Goal: Find specific page/section: Locate item on page

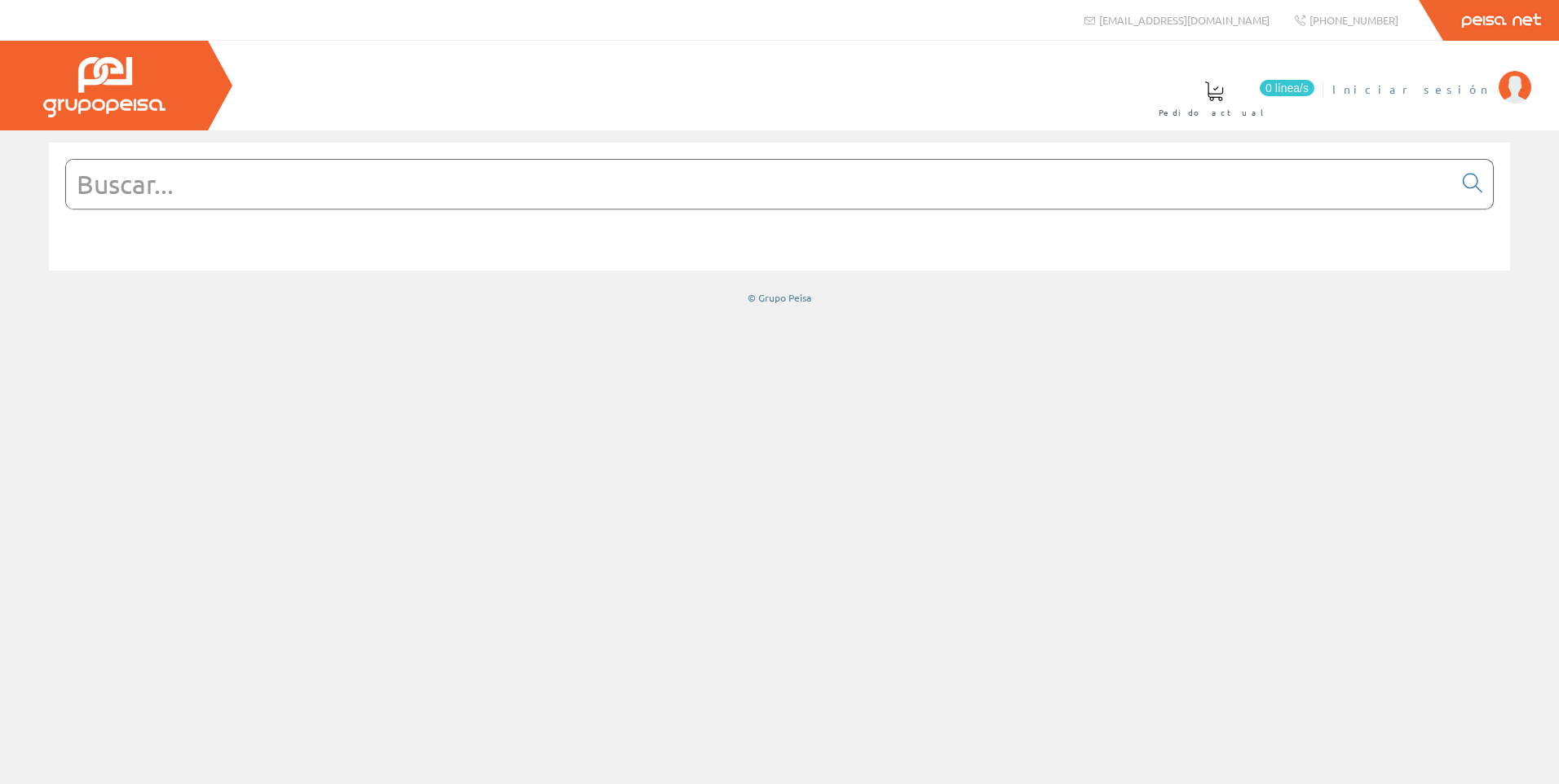
click at [1460, 89] on span "Iniciar sesión" at bounding box center [1411, 88] width 158 height 16
click at [700, 197] on input "text" at bounding box center [759, 184] width 1387 height 49
paste input "QBS-0300"
type input "QBS-0300"
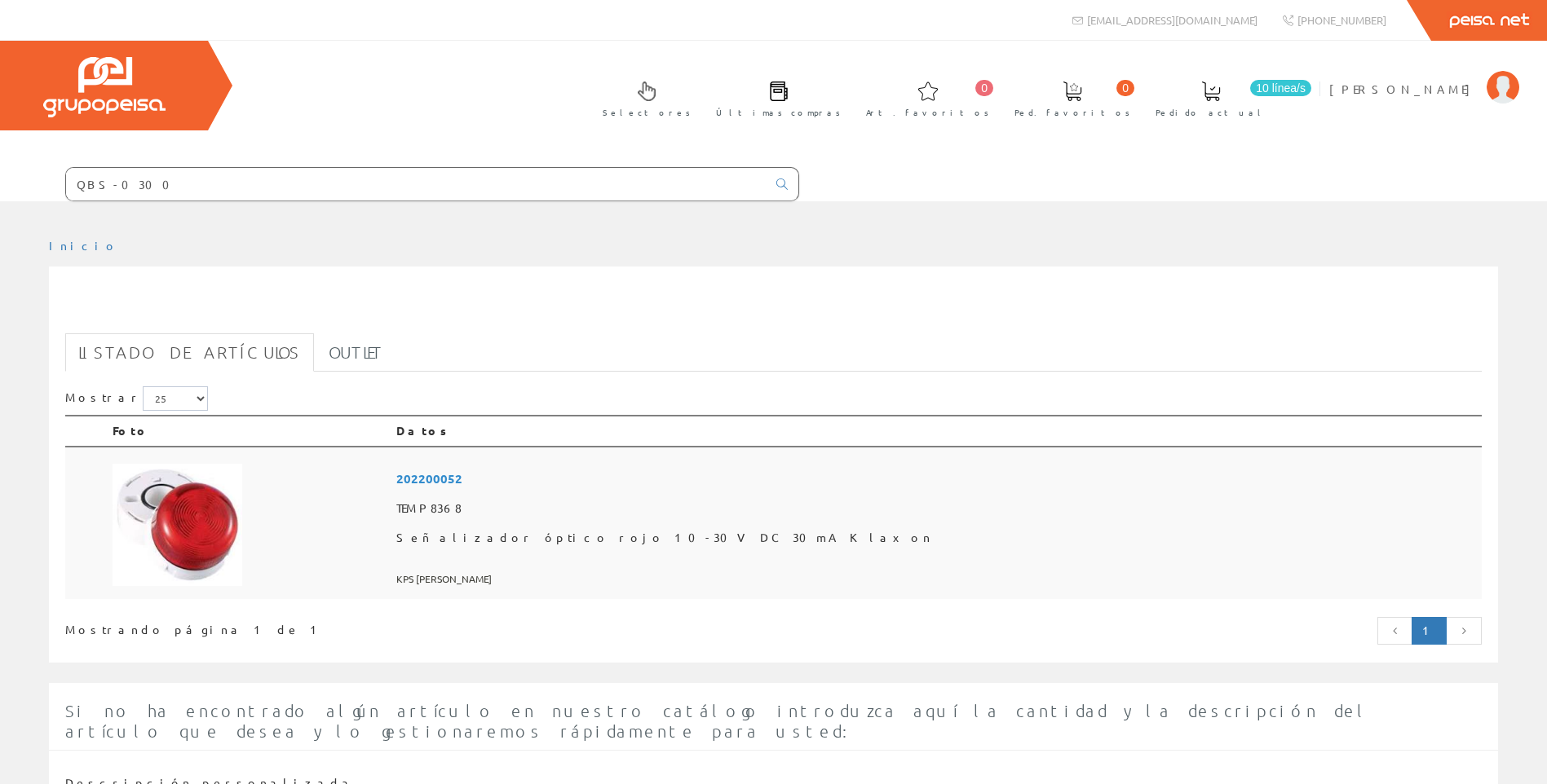
click at [390, 573] on td at bounding box center [248, 523] width 284 height 153
